Goal: Information Seeking & Learning: Find specific fact

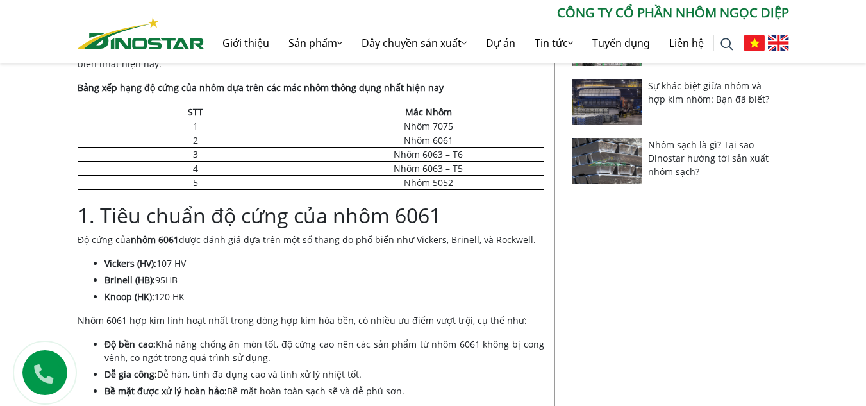
scroll to position [513, 0]
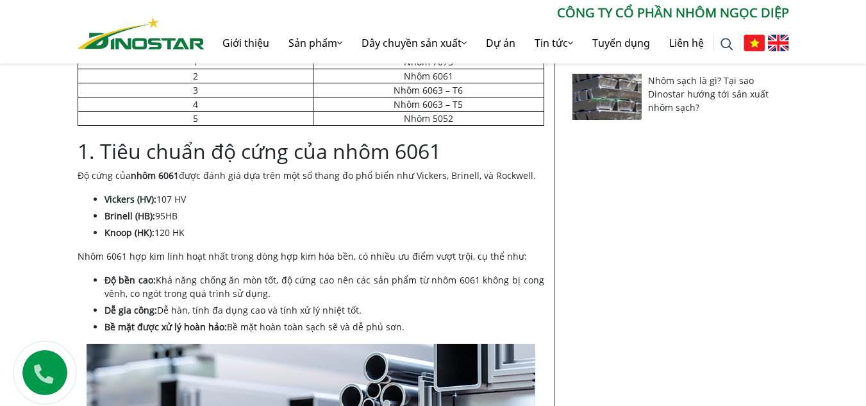
drag, startPoint x: 160, startPoint y: 195, endPoint x: 188, endPoint y: 199, distance: 29.1
click at [188, 199] on li "Vickers (HV): 107 HV" at bounding box center [324, 198] width 440 height 13
drag, startPoint x: 156, startPoint y: 215, endPoint x: 184, endPoint y: 218, distance: 27.8
click at [184, 218] on li "Brinell (HB): 95HB" at bounding box center [324, 215] width 440 height 13
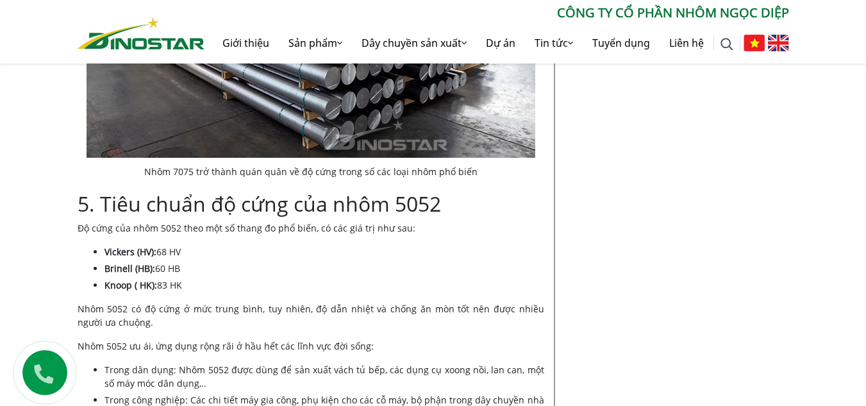
scroll to position [2306, 0]
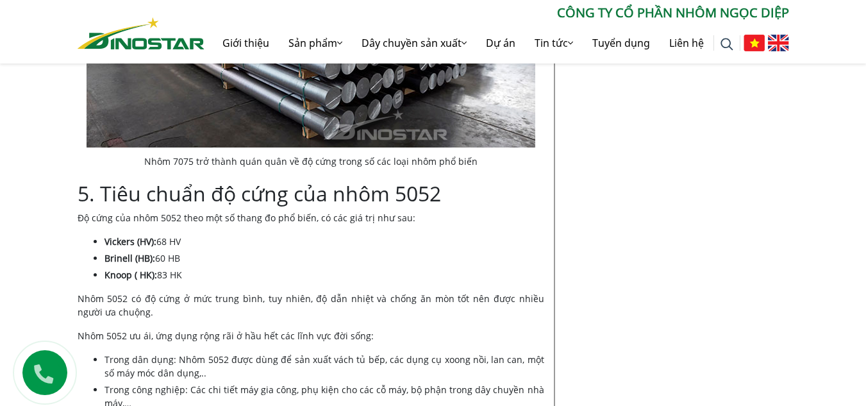
drag, startPoint x: 108, startPoint y: 214, endPoint x: 185, endPoint y: 243, distance: 81.7
click at [185, 243] on ul "Vickers (HV): 68 HV Brinell (HB): 60 HB Knoop ( HK): 83 HK" at bounding box center [324, 257] width 440 height 47
click at [251, 251] on li "Brinell (HB): 60 HB" at bounding box center [324, 257] width 440 height 13
drag, startPoint x: 156, startPoint y: 213, endPoint x: 184, endPoint y: 217, distance: 27.8
click at [184, 234] on li "Vickers (HV): 68 HV" at bounding box center [324, 240] width 440 height 13
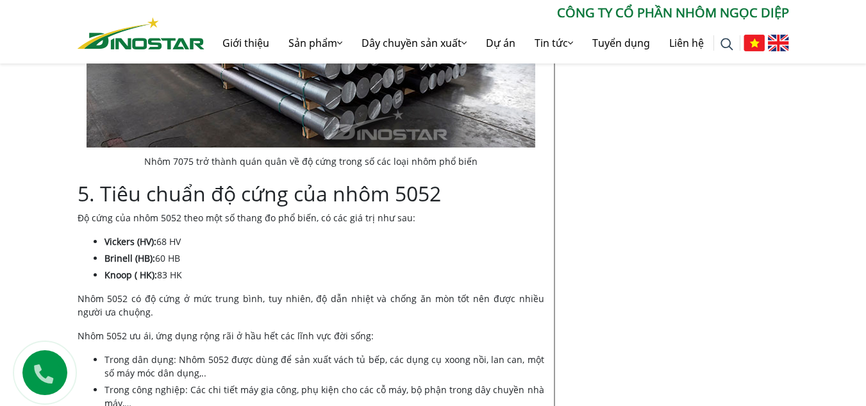
drag, startPoint x: 157, startPoint y: 230, endPoint x: 183, endPoint y: 233, distance: 26.4
click at [183, 251] on li "Brinell (HB): 60 HB" at bounding box center [324, 257] width 440 height 13
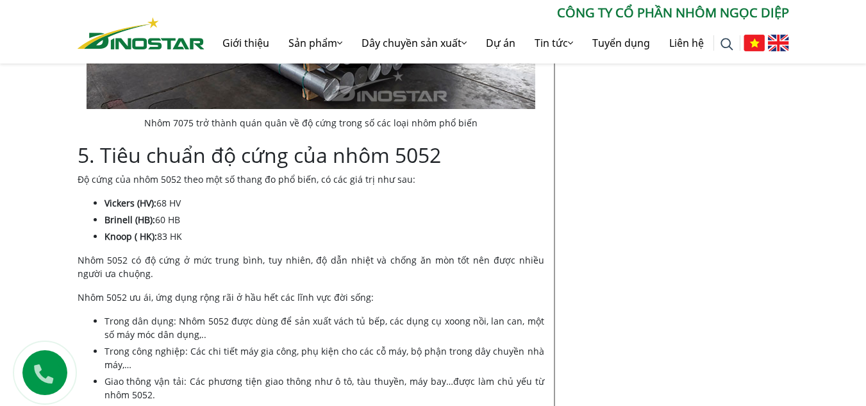
scroll to position [2347, 0]
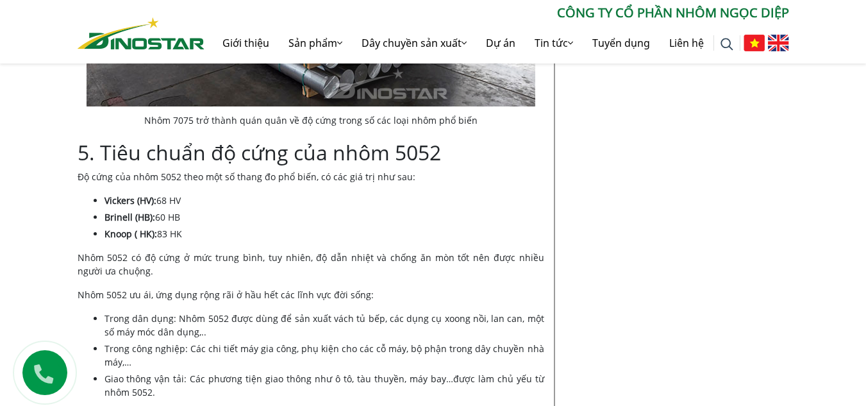
click at [276, 210] on li "Brinell (HB): 60 HB" at bounding box center [324, 216] width 440 height 13
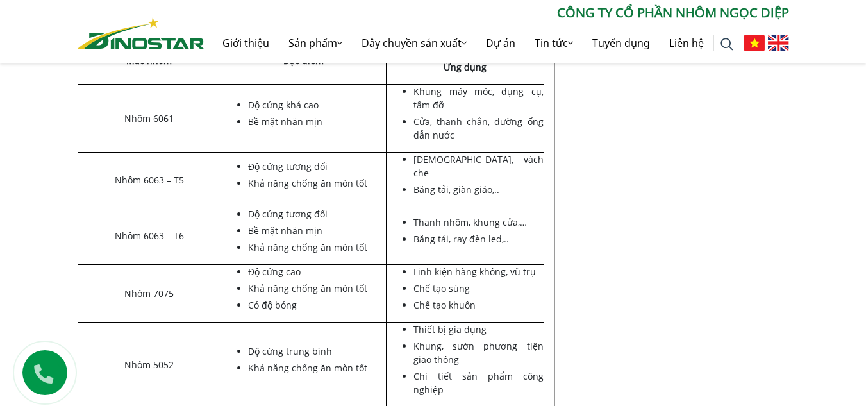
scroll to position [2604, 0]
